Goal: Use online tool/utility

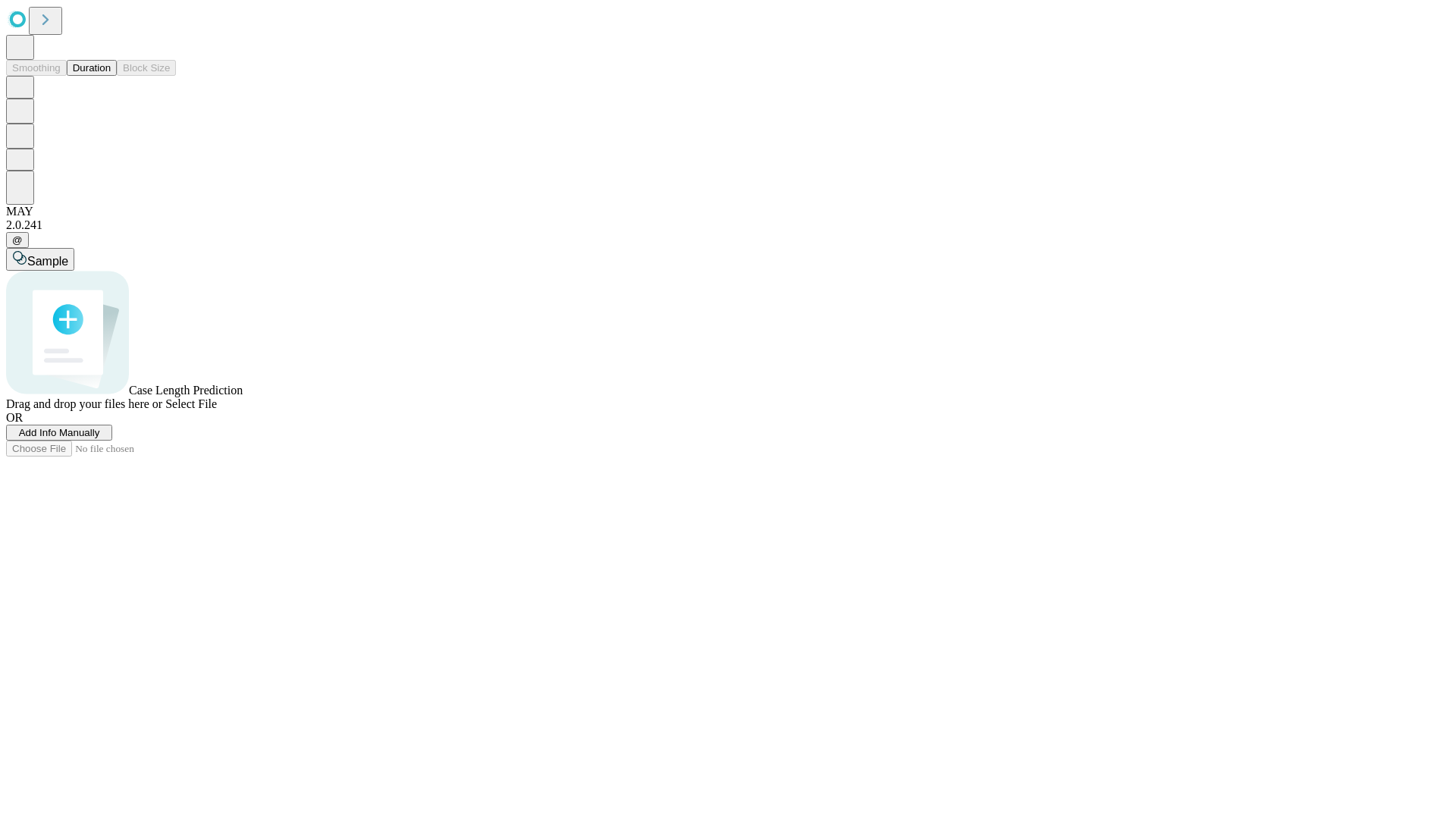
click at [110, 76] on button "Duration" at bounding box center [91, 67] width 50 height 16
click at [68, 254] on span "Sample" at bounding box center [47, 261] width 41 height 13
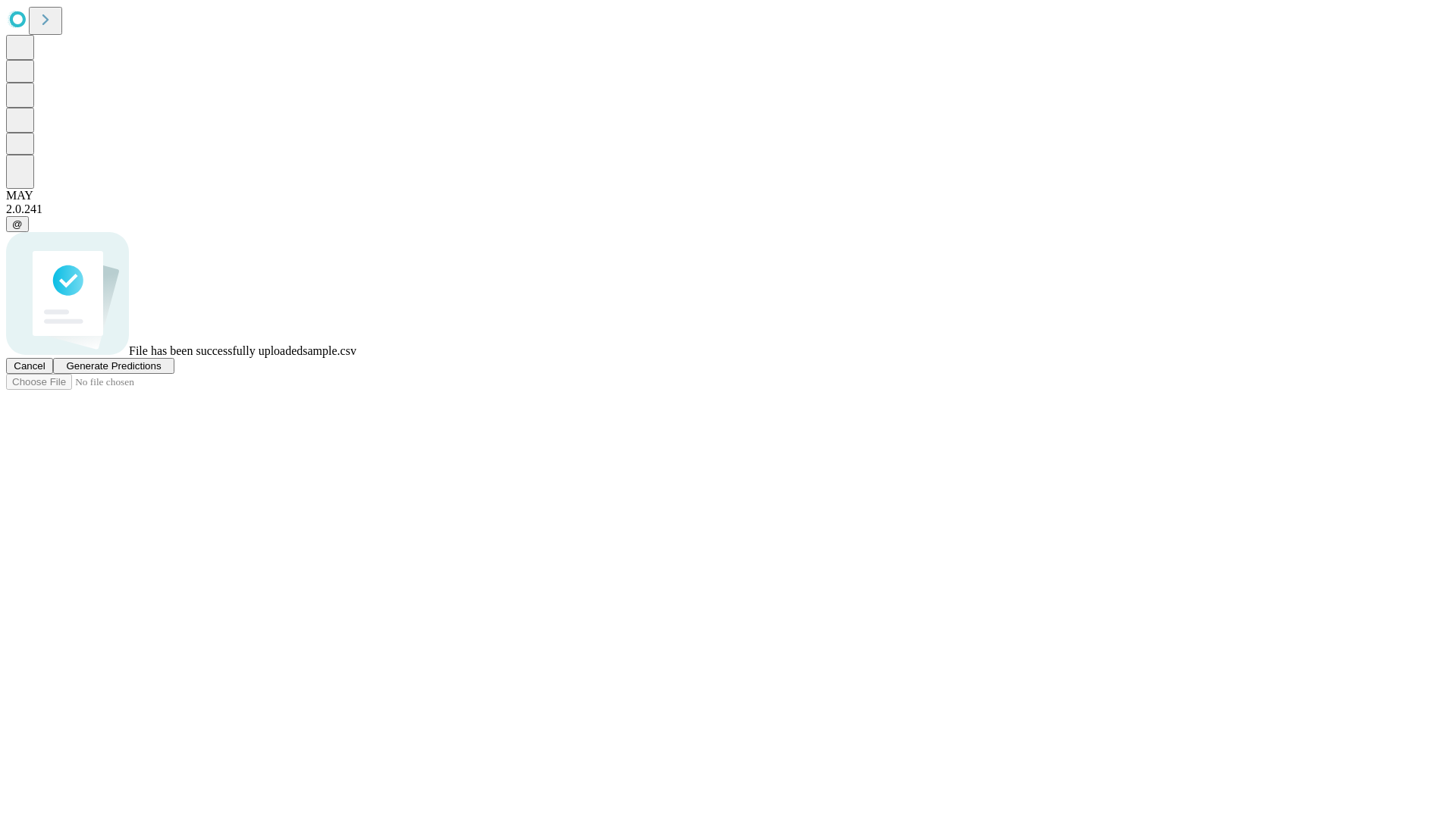
click at [161, 371] on span "Generate Predictions" at bounding box center [113, 366] width 95 height 11
